Goal: Information Seeking & Learning: Learn about a topic

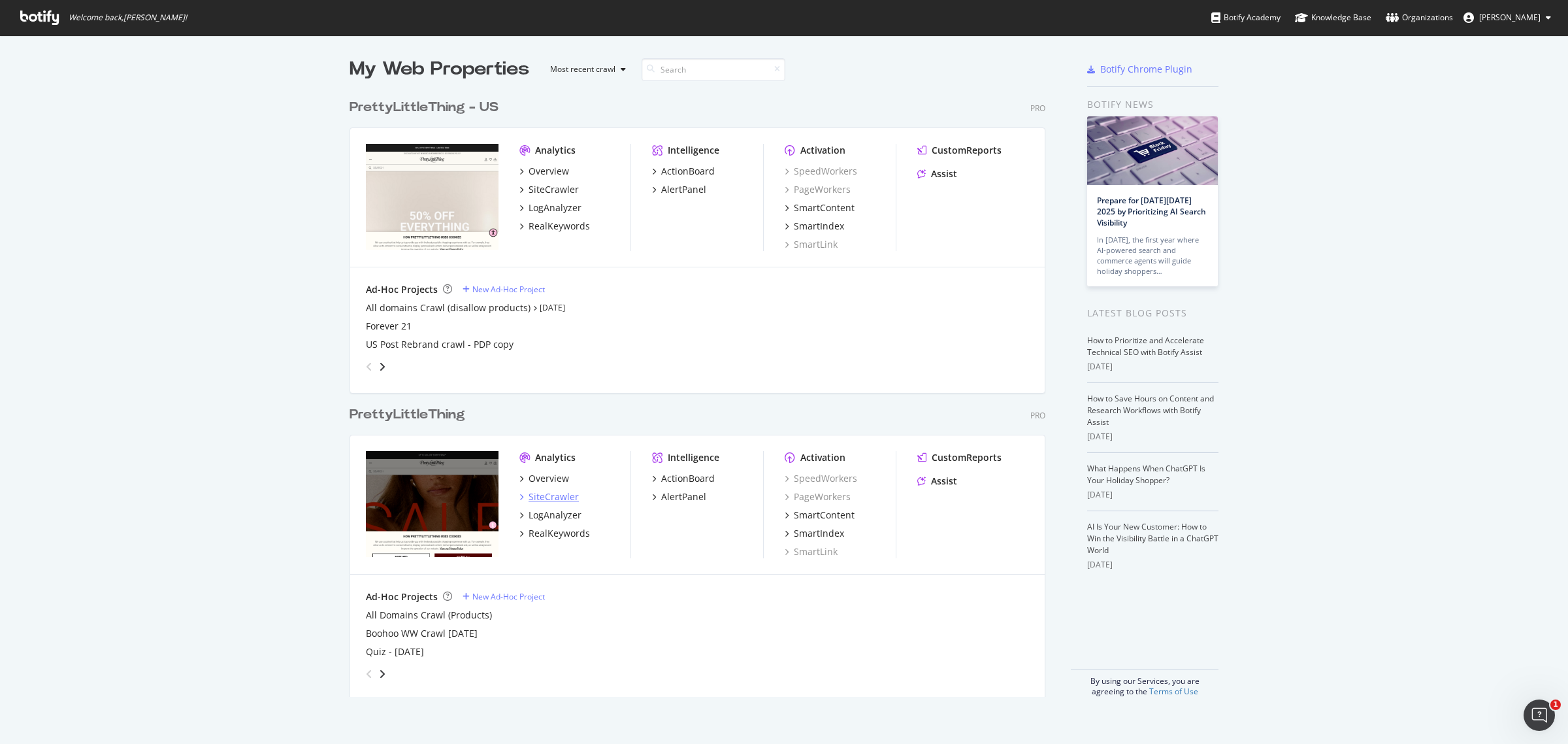
click at [536, 492] on div "SiteCrawler" at bounding box center [554, 497] width 50 height 13
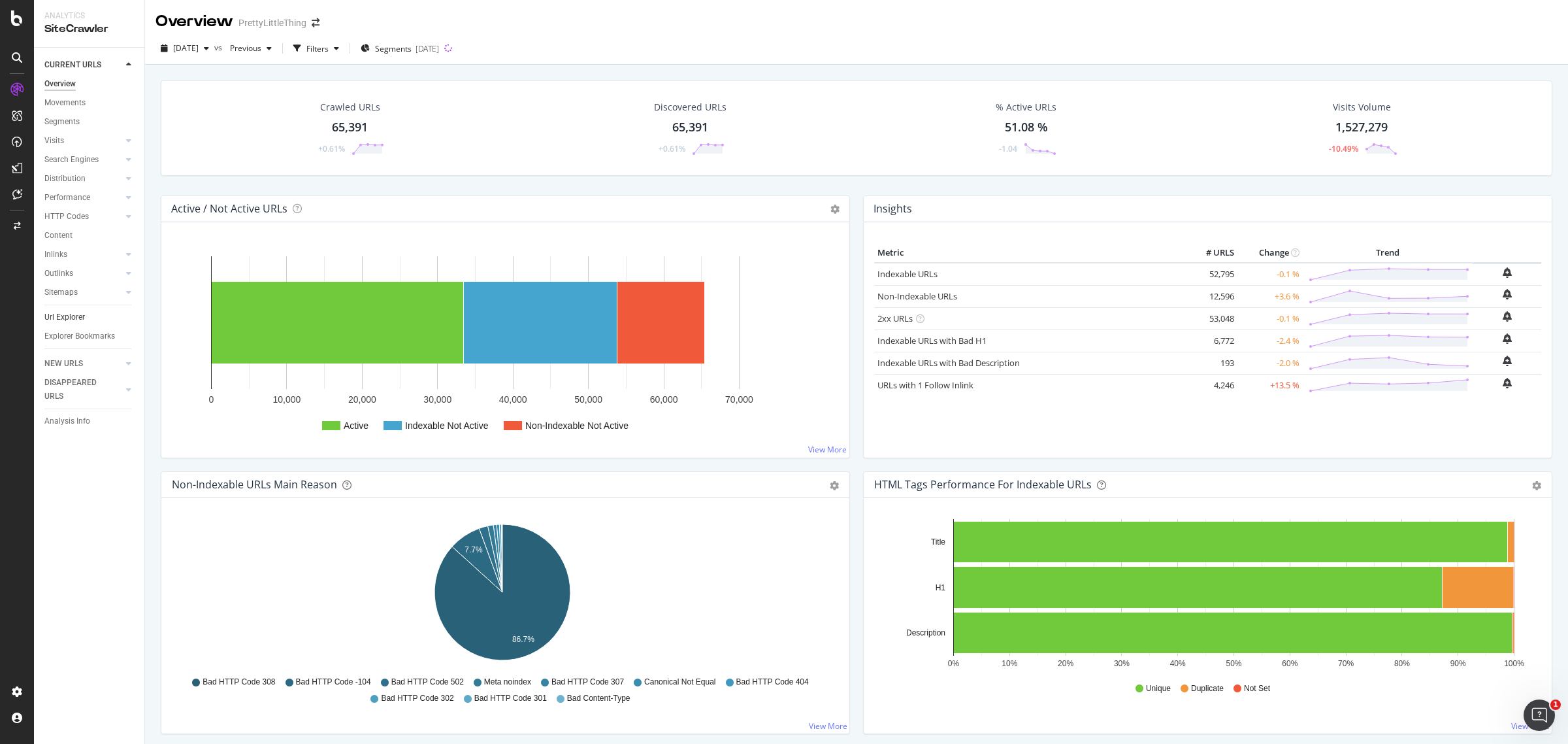
click at [88, 318] on link "Url Explorer" at bounding box center [90, 317] width 91 height 14
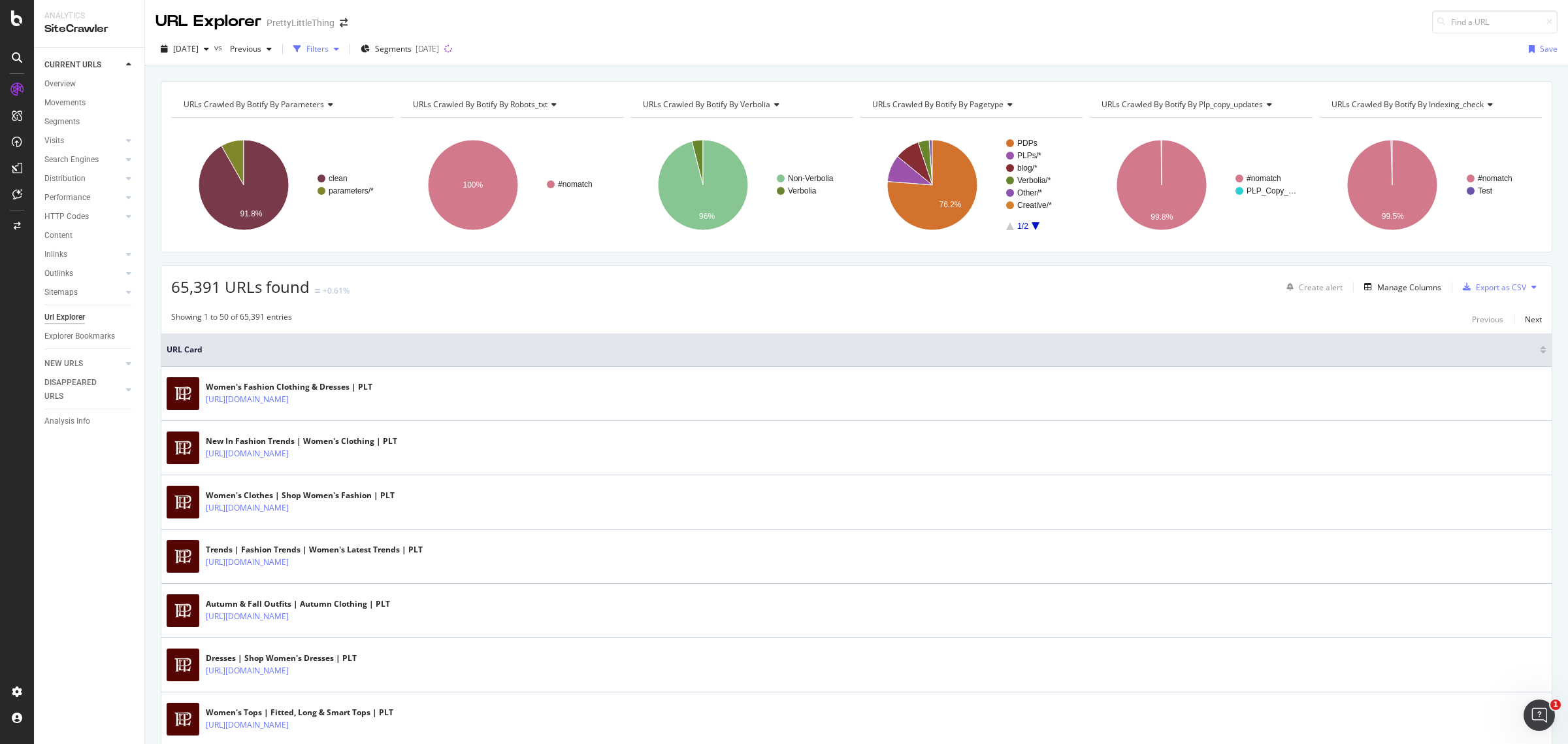
click at [329, 53] on div "Filters" at bounding box center [317, 49] width 22 height 11
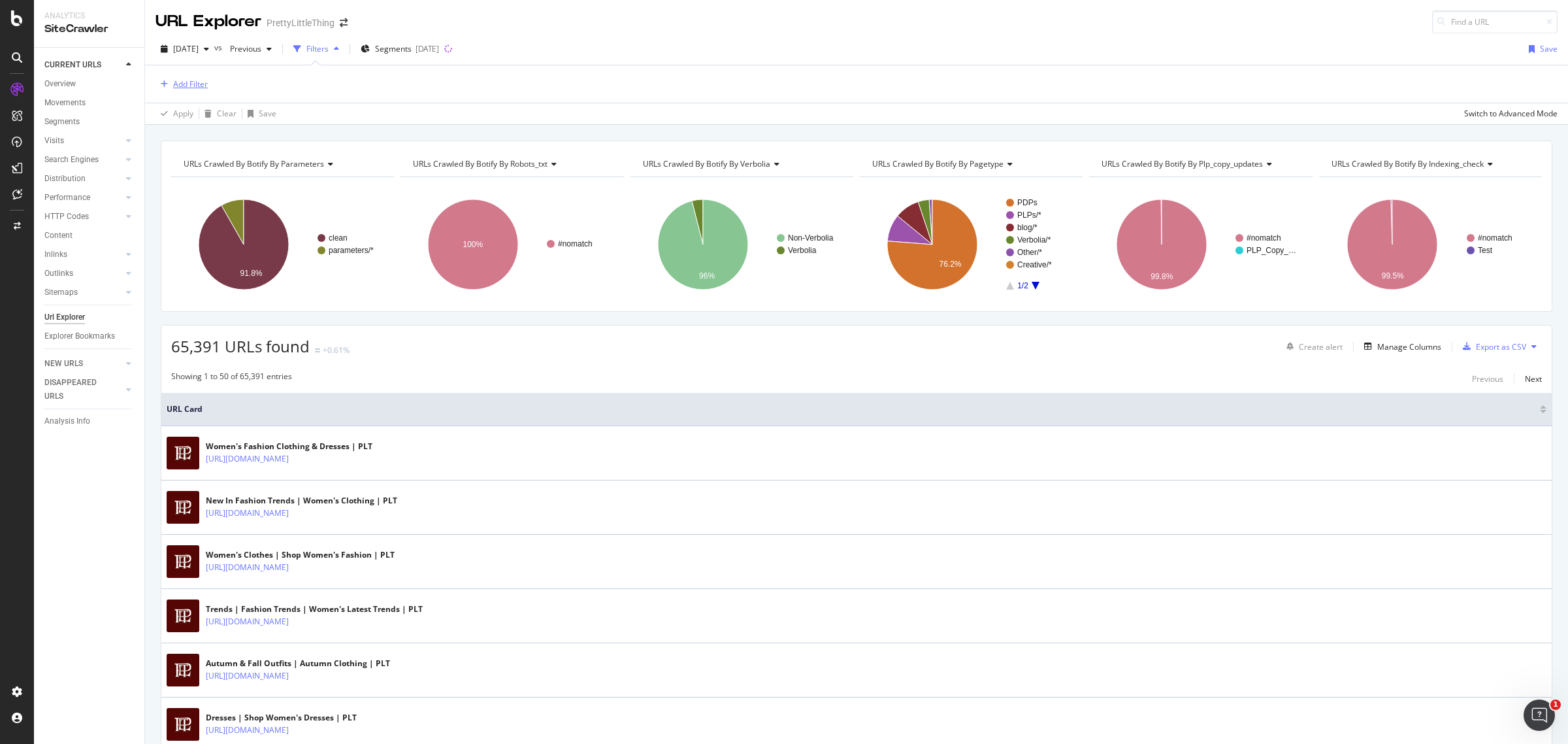
click at [198, 87] on div "Add Filter" at bounding box center [190, 84] width 35 height 11
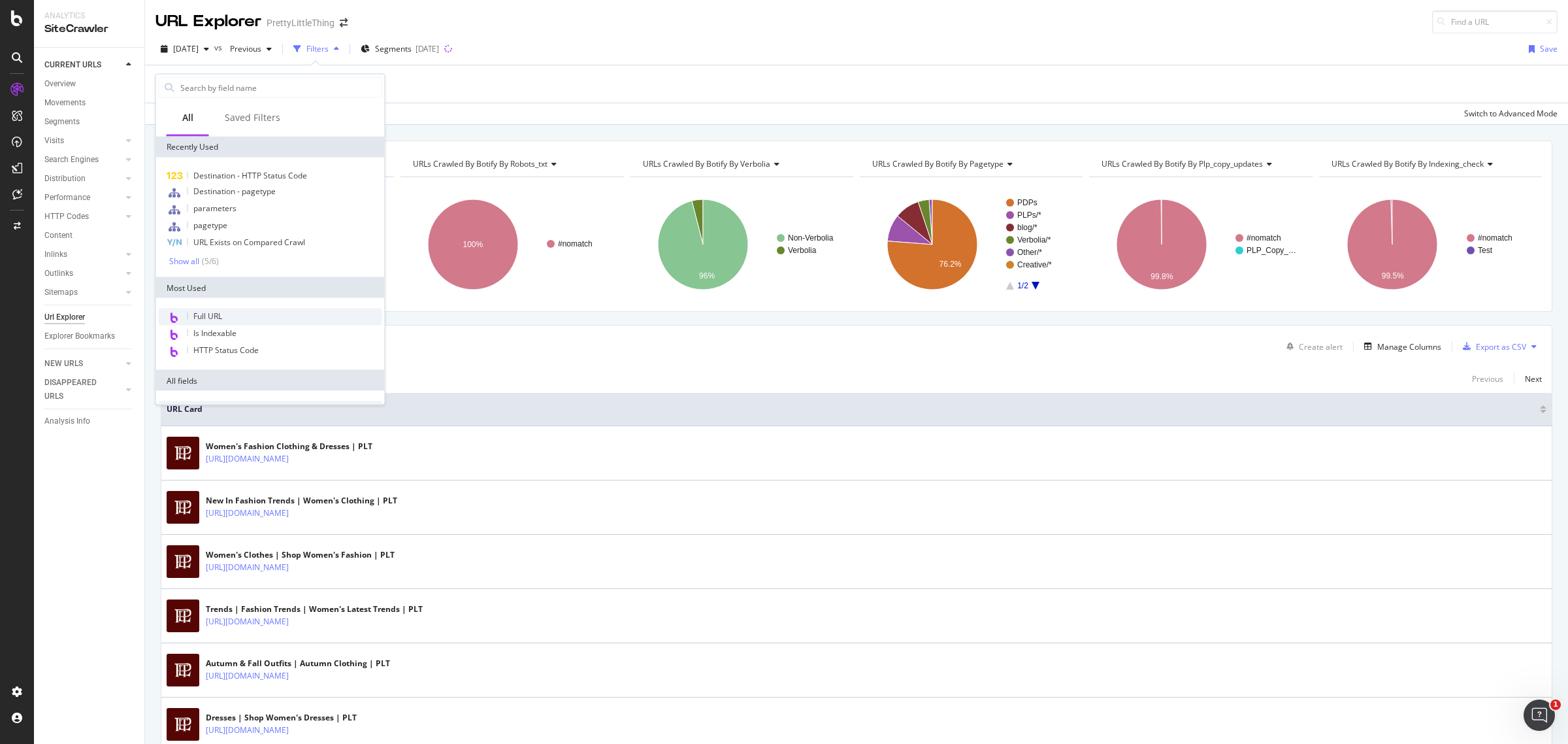
click at [214, 312] on span "Full URL" at bounding box center [207, 316] width 28 height 11
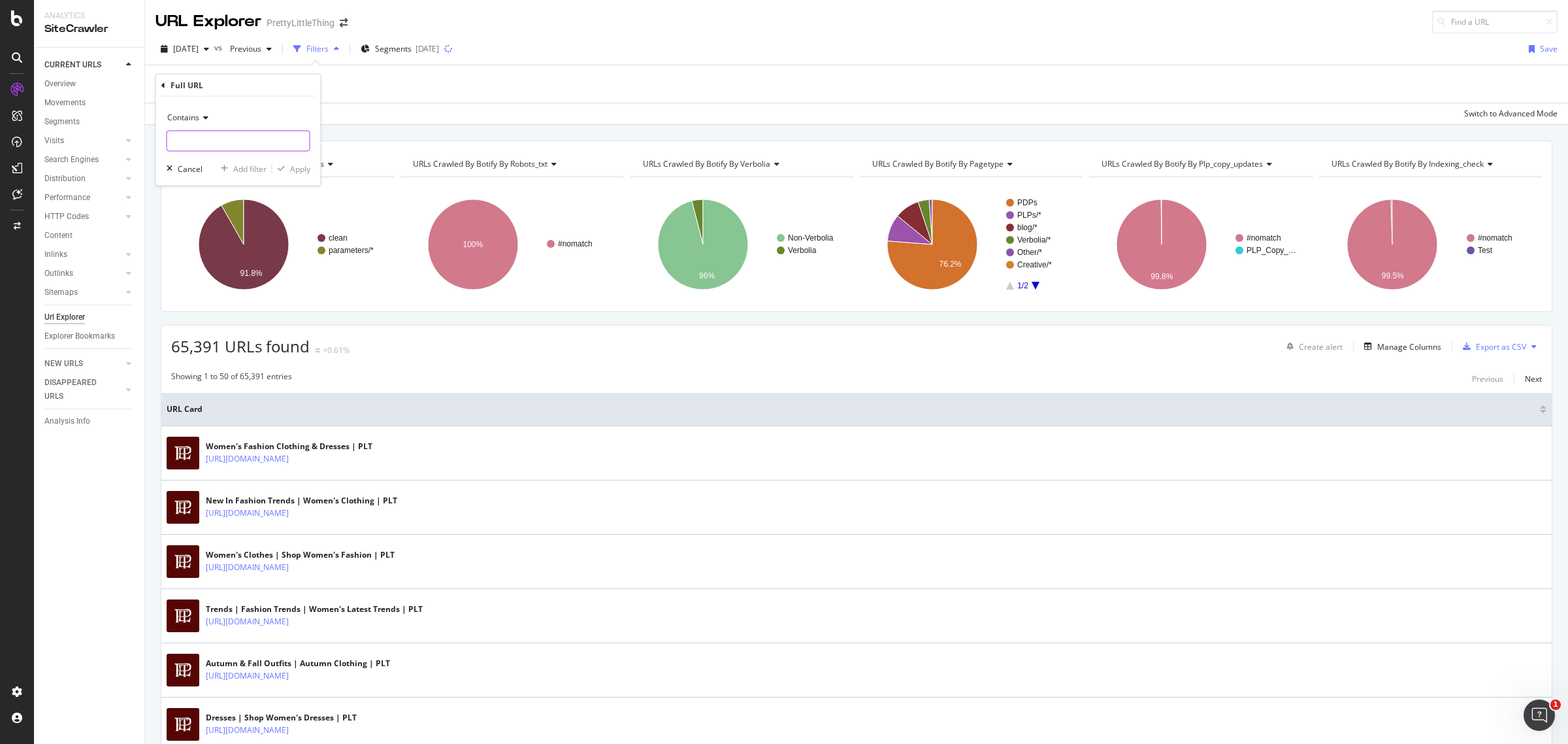
click at [219, 144] on input "text" at bounding box center [238, 141] width 143 height 21
click at [184, 143] on input "text" at bounding box center [238, 141] width 143 height 21
type input "shop-by/promo"
click at [290, 171] on div "Apply" at bounding box center [300, 169] width 20 height 11
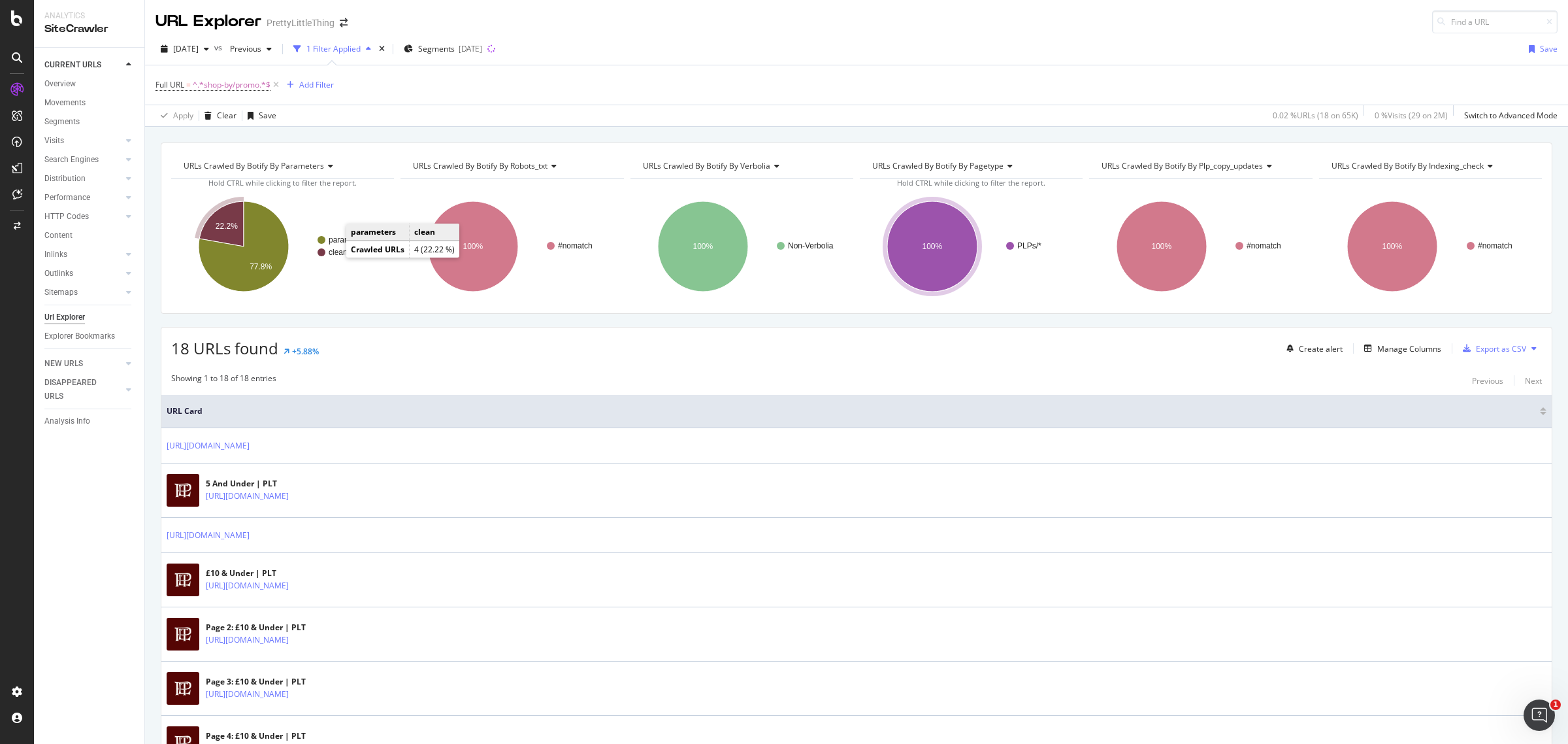
click at [336, 255] on text "clean" at bounding box center [338, 252] width 19 height 9
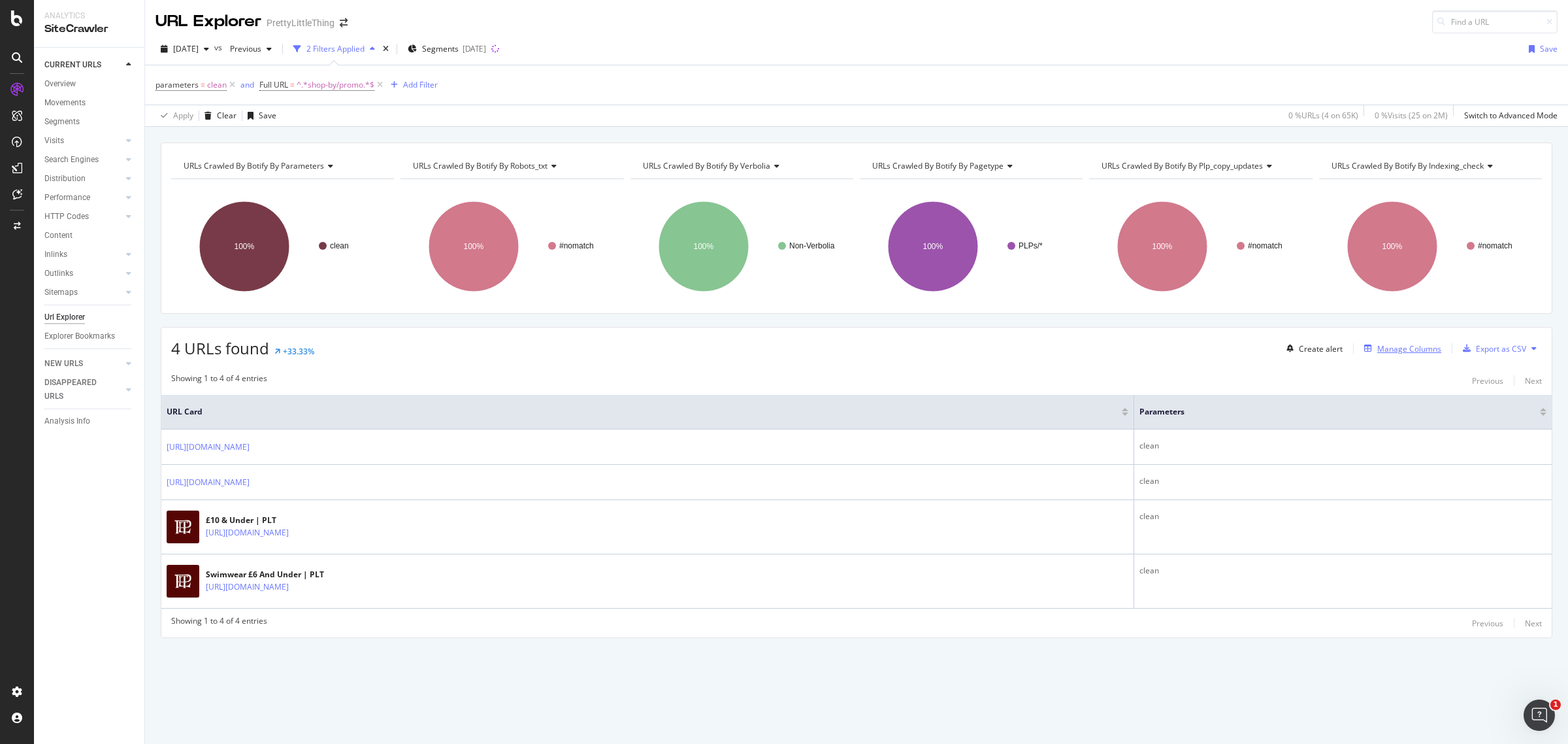
click at [1422, 354] on div "Manage Columns" at bounding box center [1408, 348] width 64 height 11
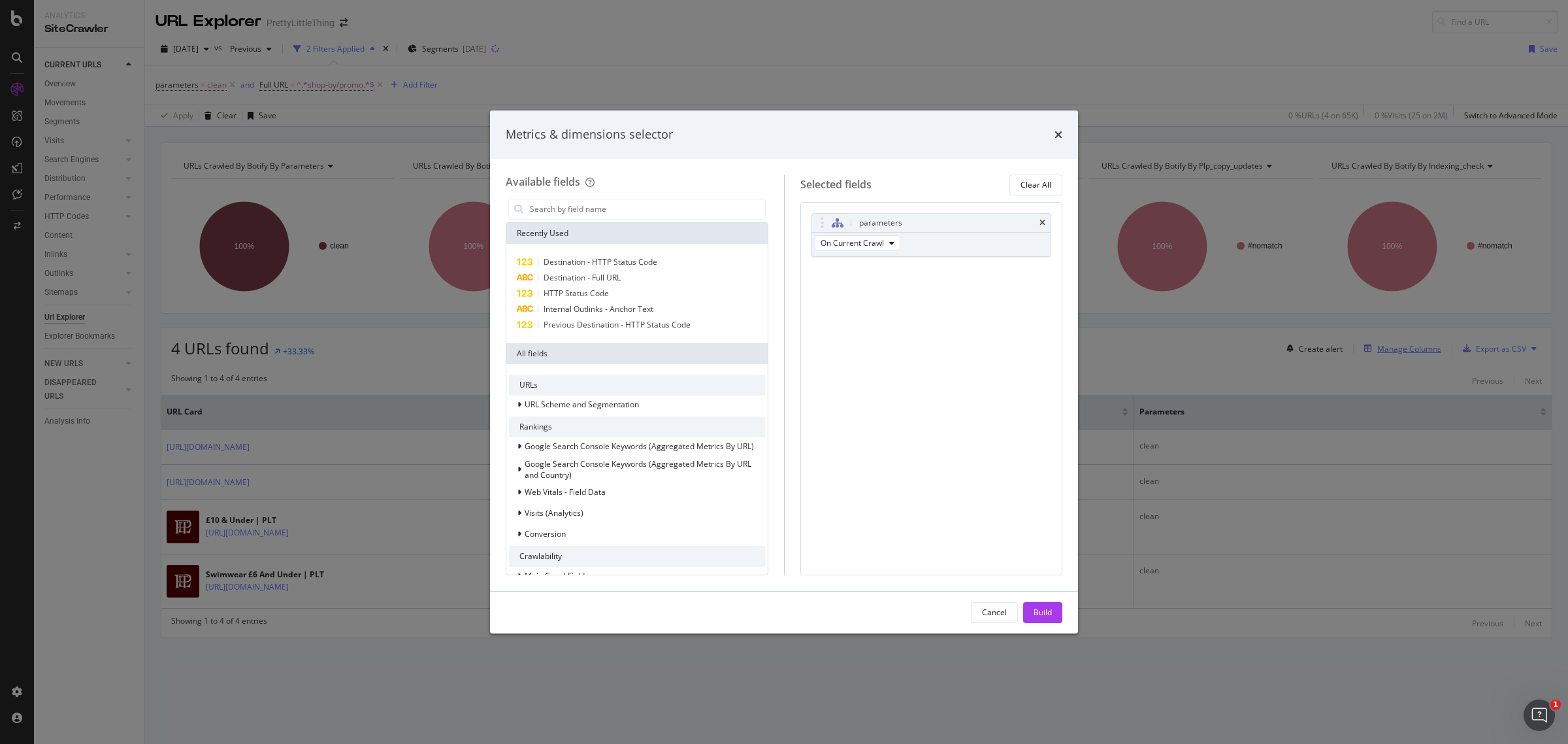
click at [1422, 354] on div "Metrics & dimensions selector Available fields Recently Used Destination - HTTP…" at bounding box center [784, 372] width 1568 height 744
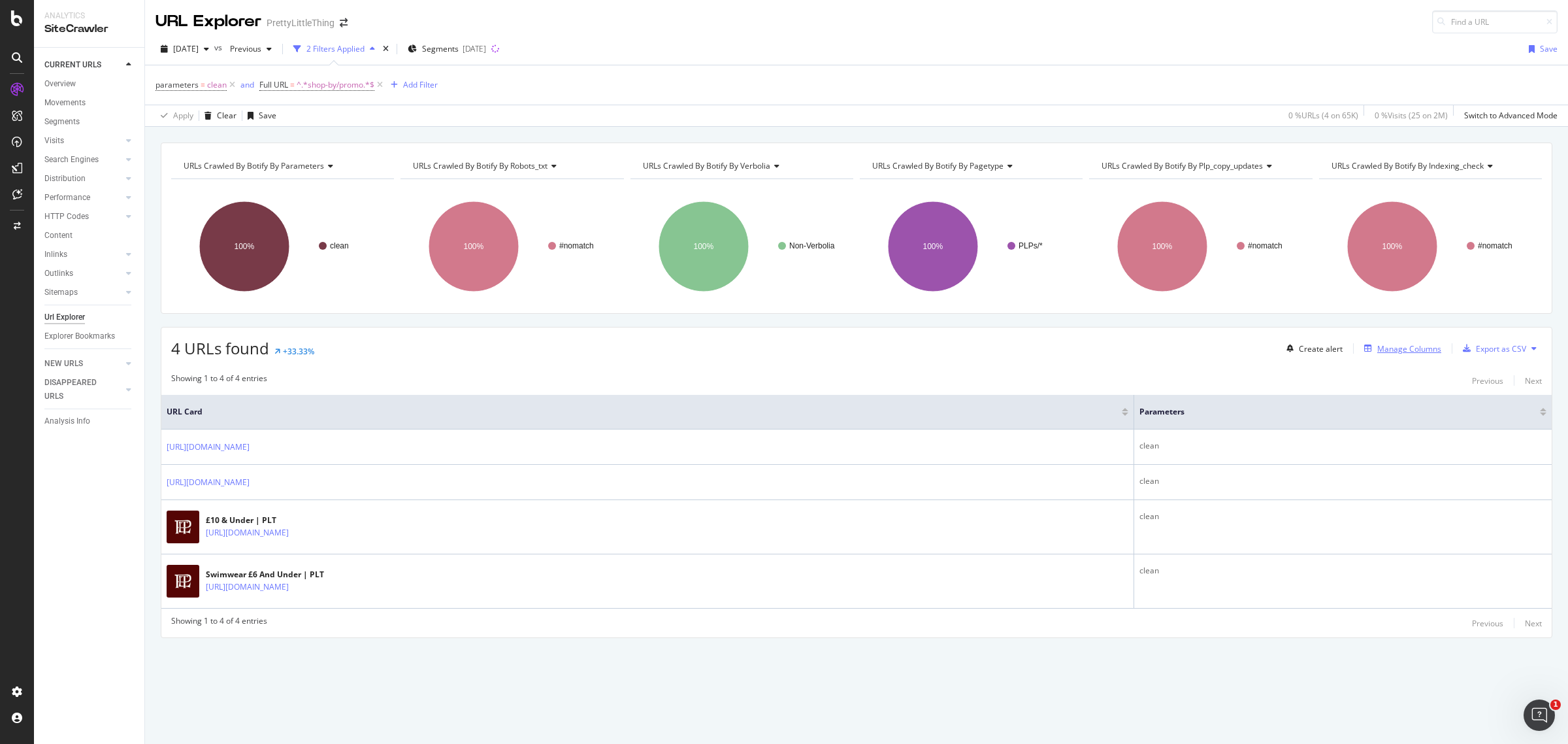
click at [1422, 354] on div "Manage Columns" at bounding box center [1408, 348] width 64 height 11
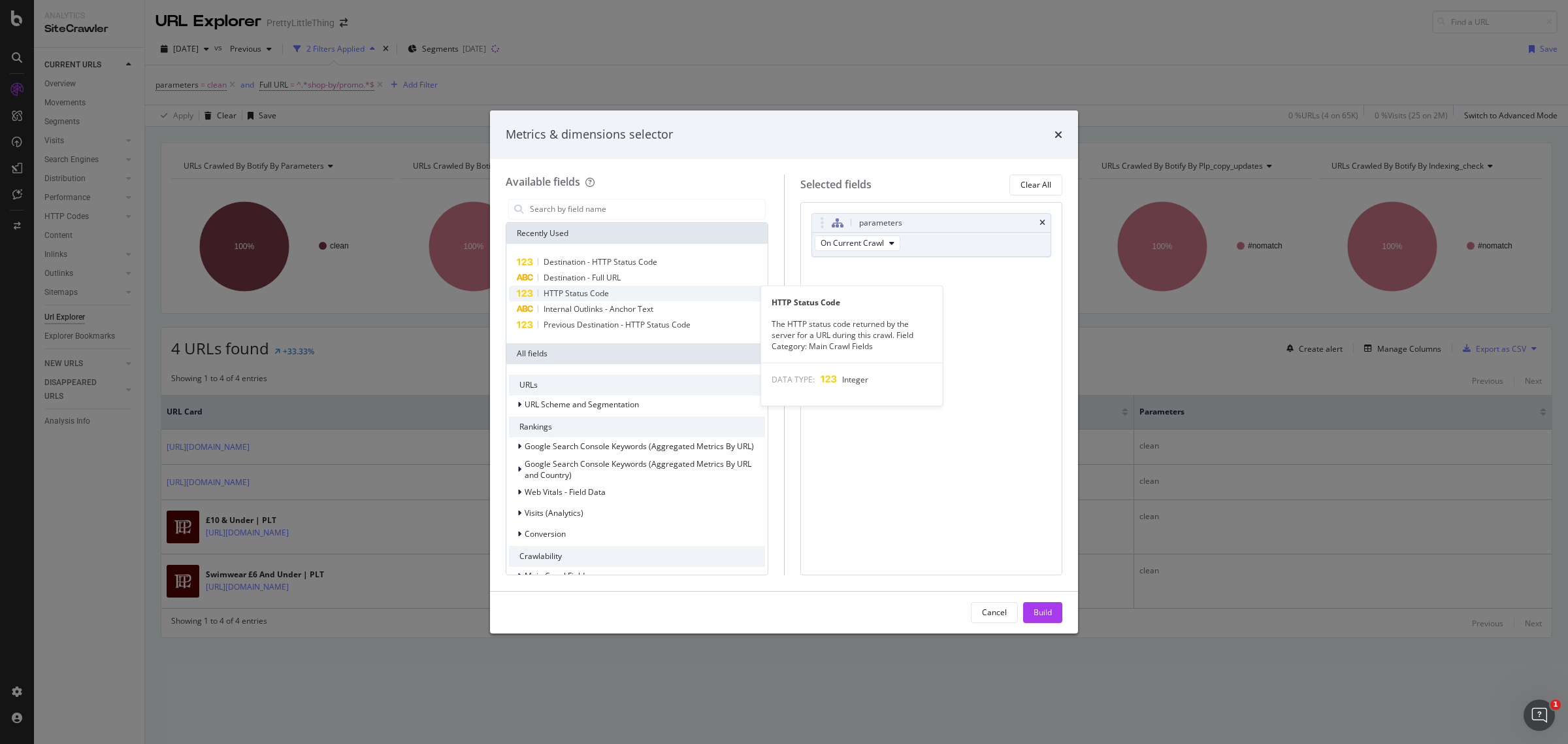
click at [603, 294] on span "HTTP Status Code" at bounding box center [576, 293] width 66 height 11
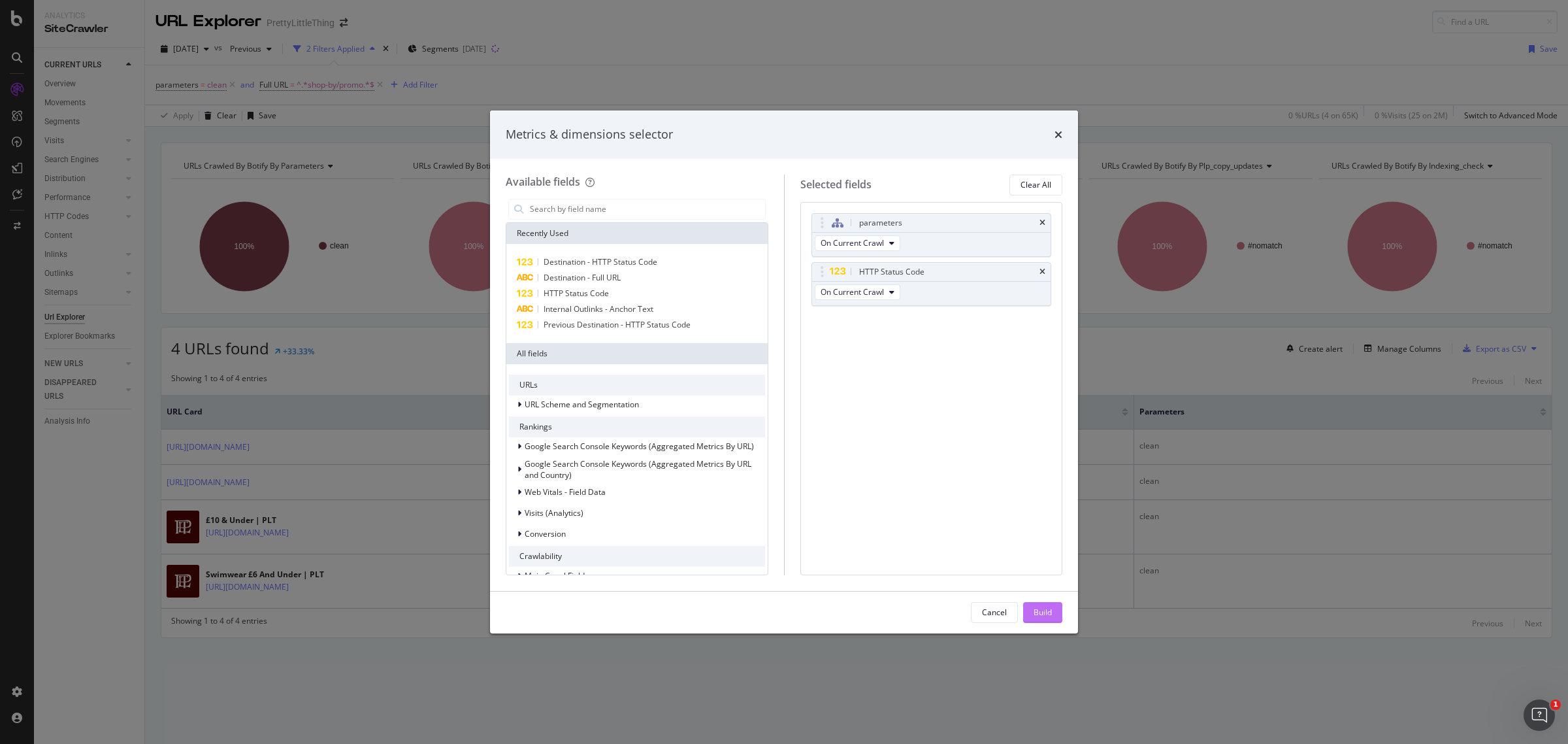
click at [1054, 606] on button "Build" at bounding box center [1042, 613] width 39 height 21
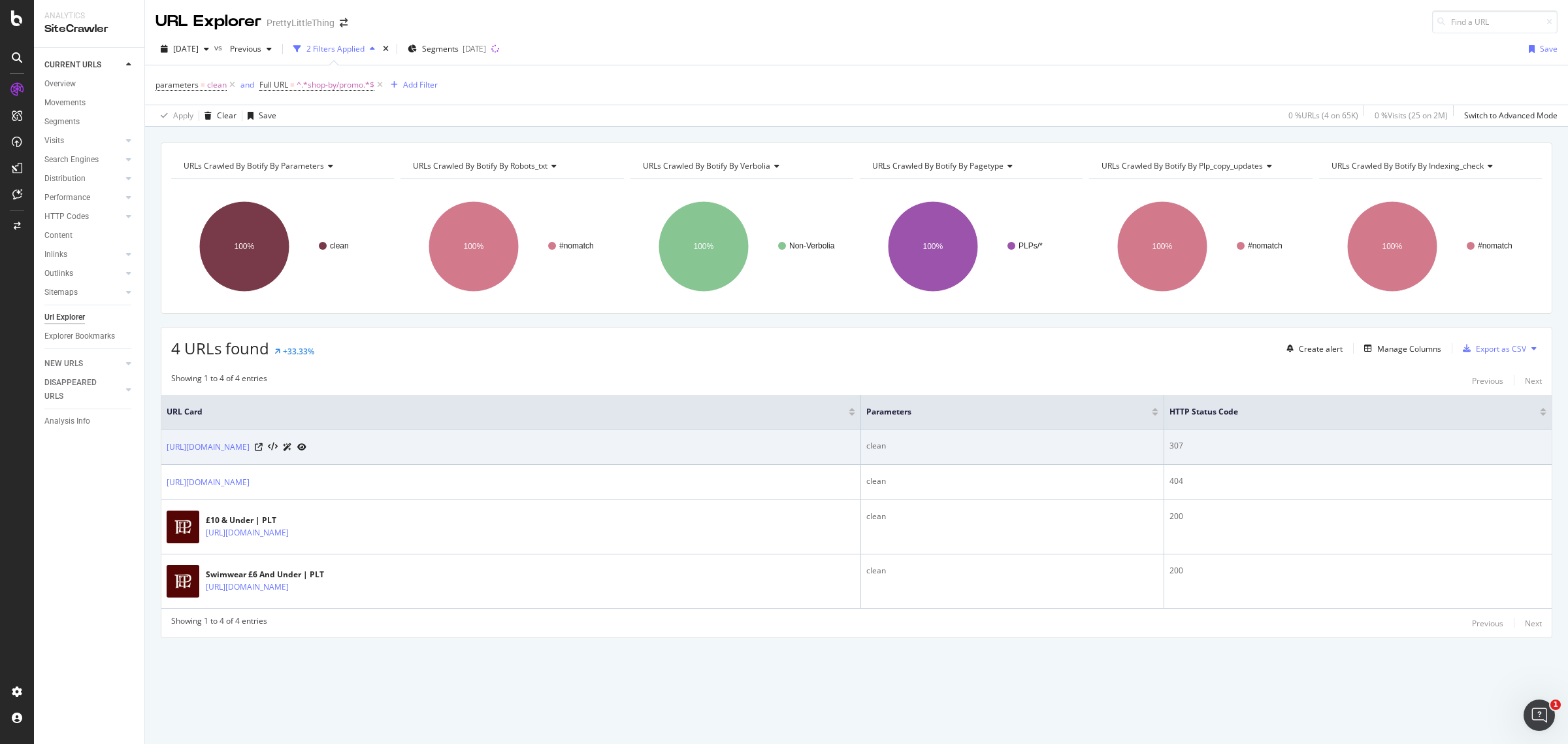
click at [306, 447] on icon at bounding box center [301, 447] width 9 height 8
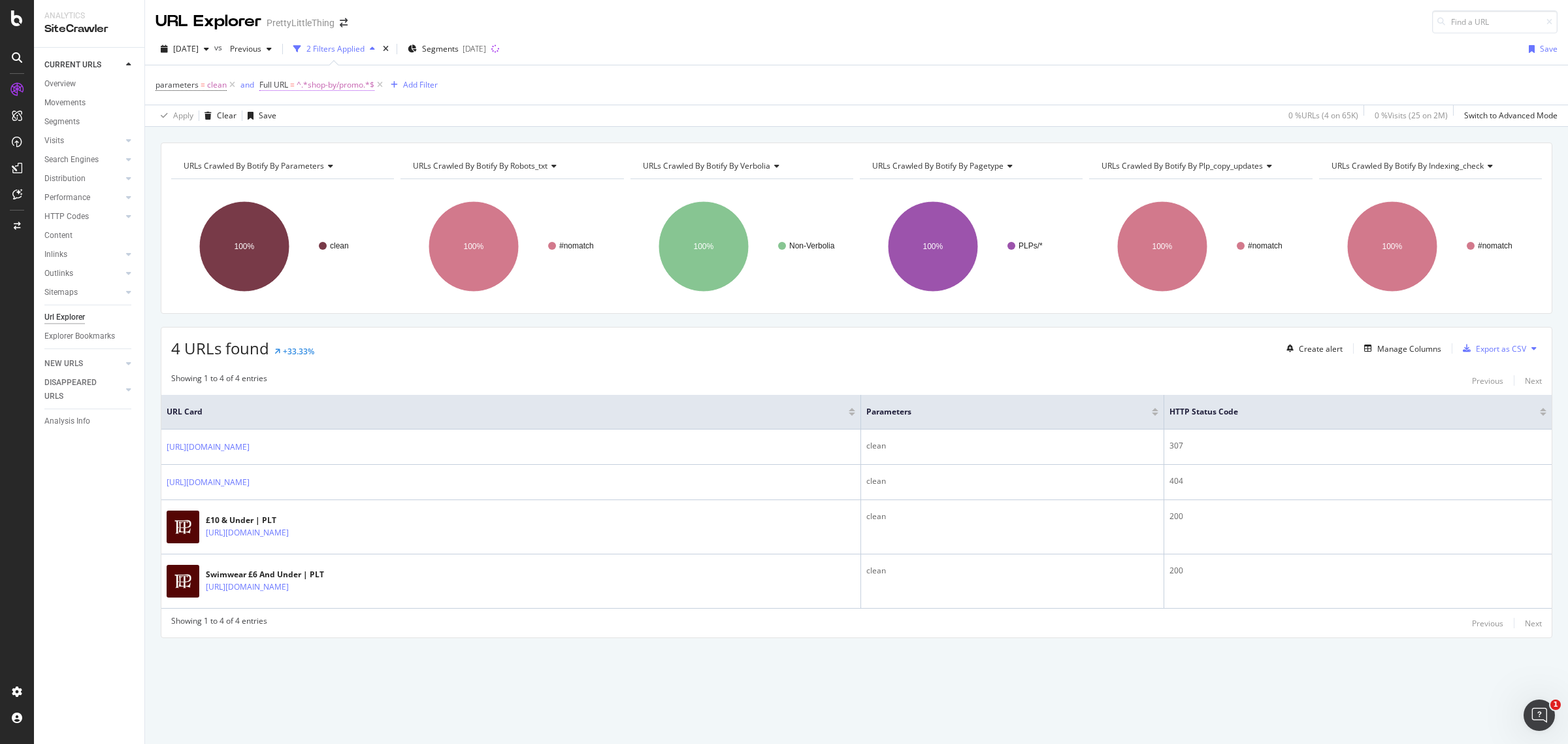
click at [347, 88] on span "^.*shop-by/promo.*$" at bounding box center [335, 85] width 78 height 19
click at [302, 141] on input "shop-by/promo" at bounding box center [332, 139] width 123 height 21
drag, startPoint x: 312, startPoint y: 139, endPoint x: 157, endPoint y: 130, distance: 155.3
click at [157, 130] on body "Analytics SiteCrawler CURRENT URLS Overview Movements Segments Visits Analysis …" at bounding box center [784, 372] width 1568 height 744
click at [309, 136] on input "shop-by/promo" at bounding box center [332, 139] width 123 height 21
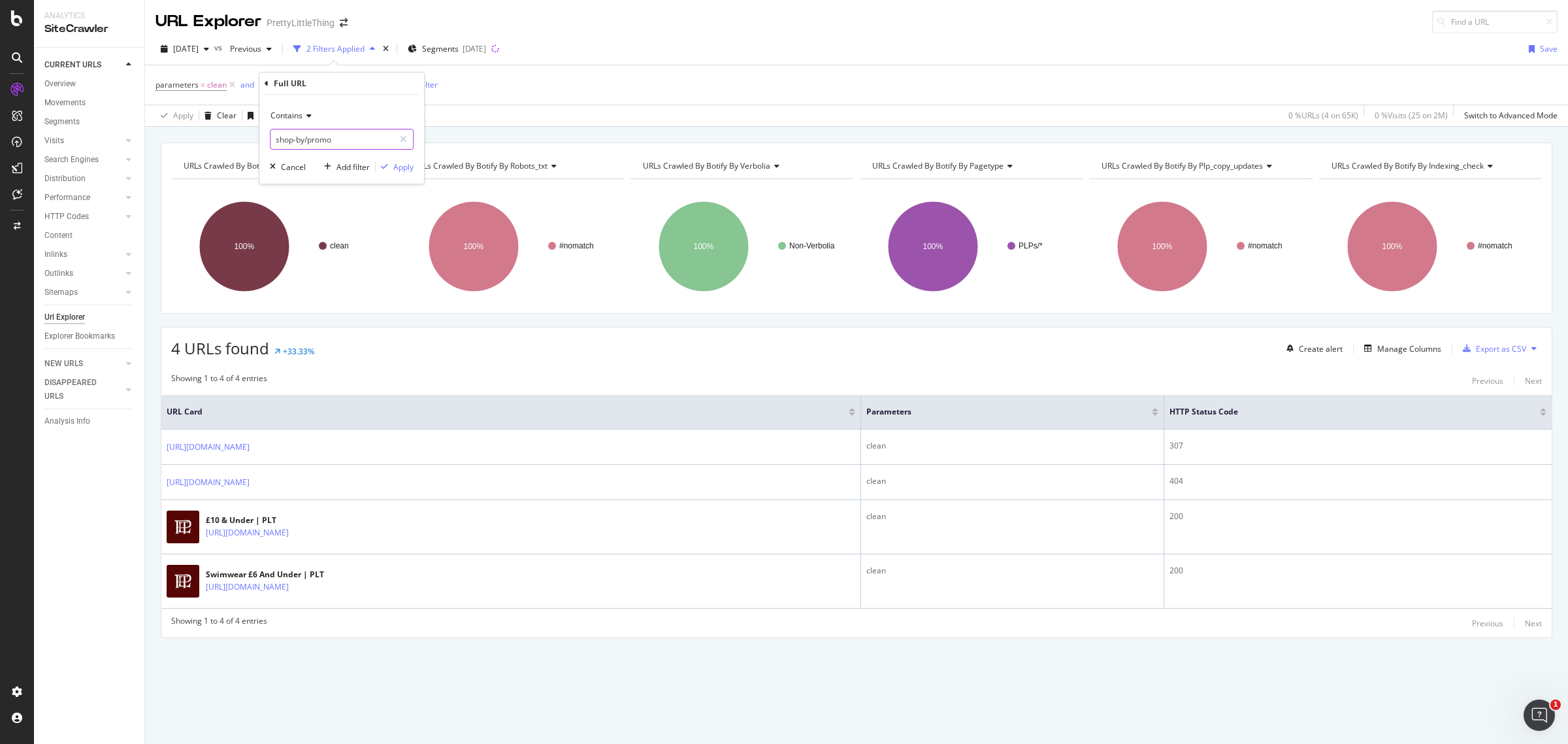
drag, startPoint x: 311, startPoint y: 140, endPoint x: 273, endPoint y: 143, distance: 38.1
click at [273, 143] on input "shop-by/promo" at bounding box center [332, 139] width 123 height 21
type input "promo"
click at [395, 169] on div "Apply" at bounding box center [403, 167] width 20 height 11
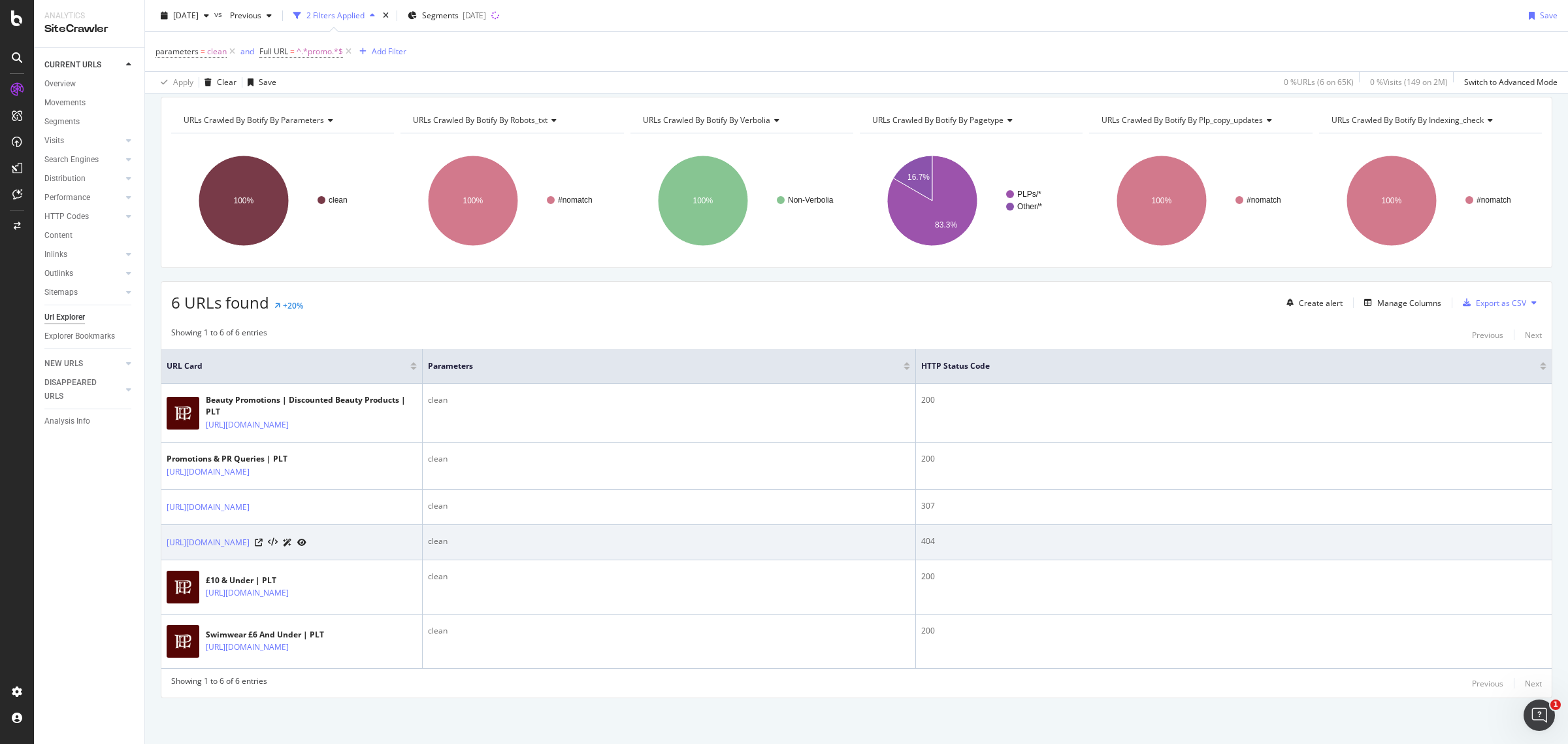
scroll to position [108, 0]
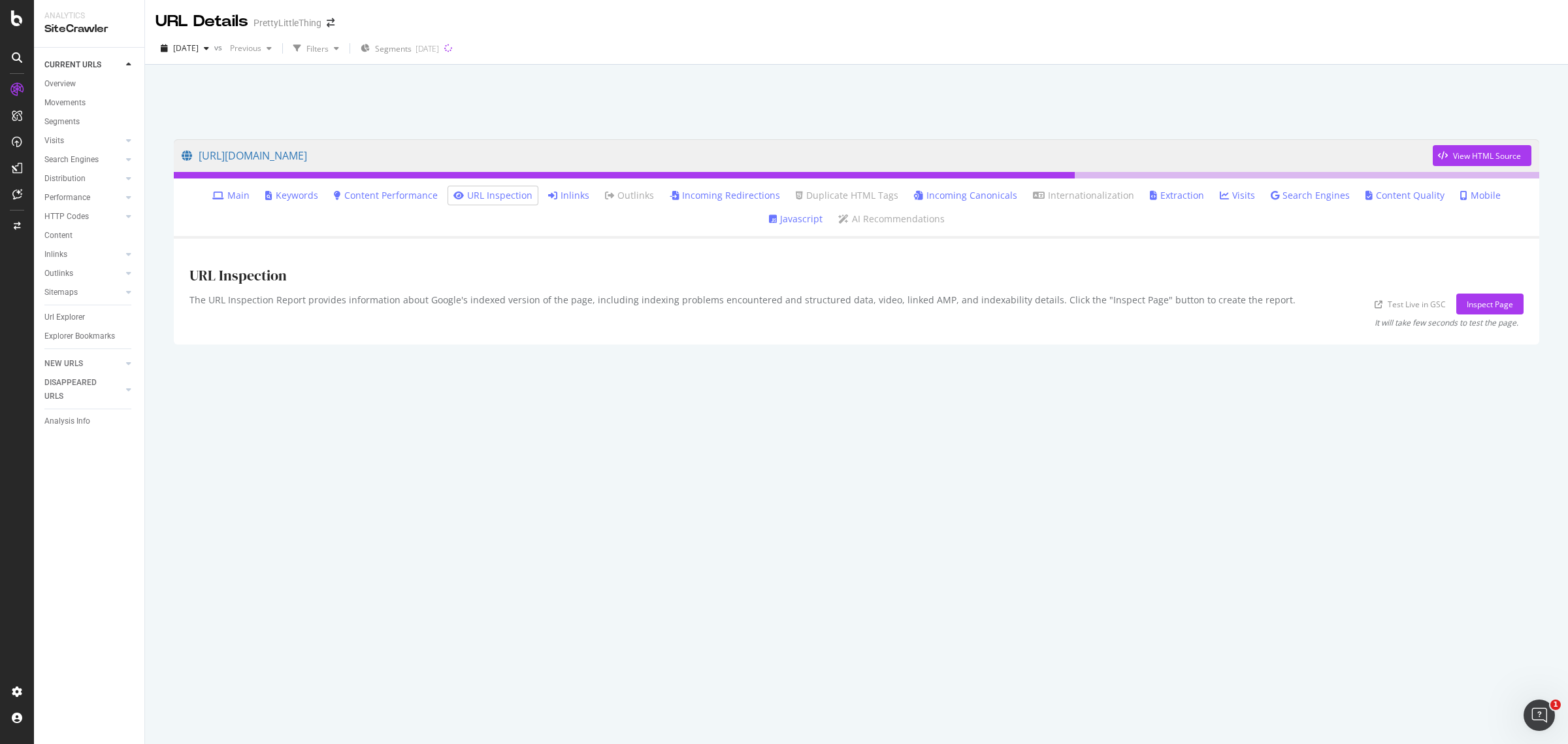
click at [553, 190] on link "Inlinks" at bounding box center [569, 195] width 41 height 13
